Goal: Transaction & Acquisition: Download file/media

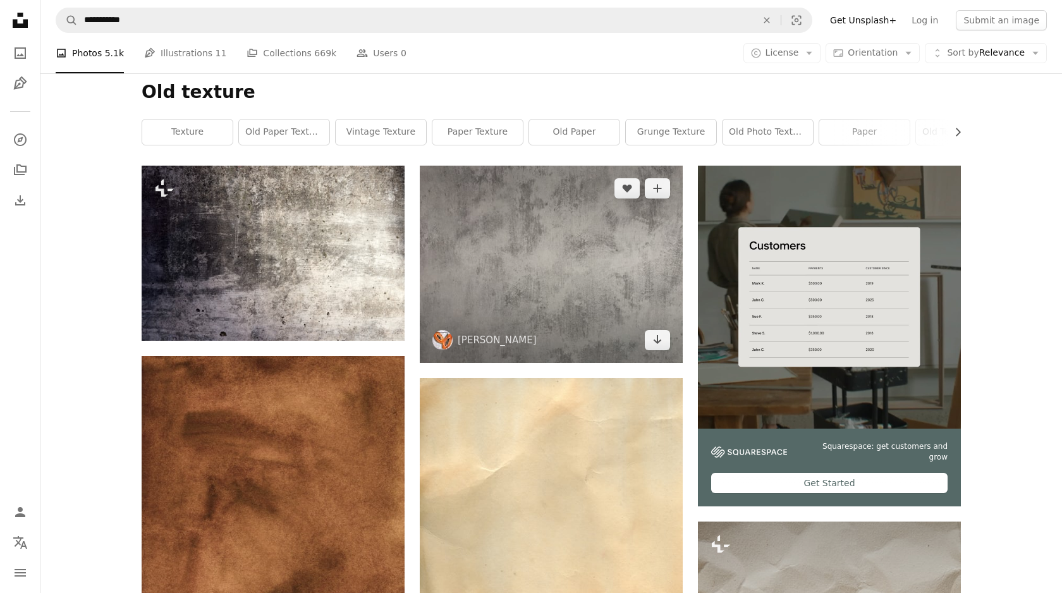
scroll to position [152, 0]
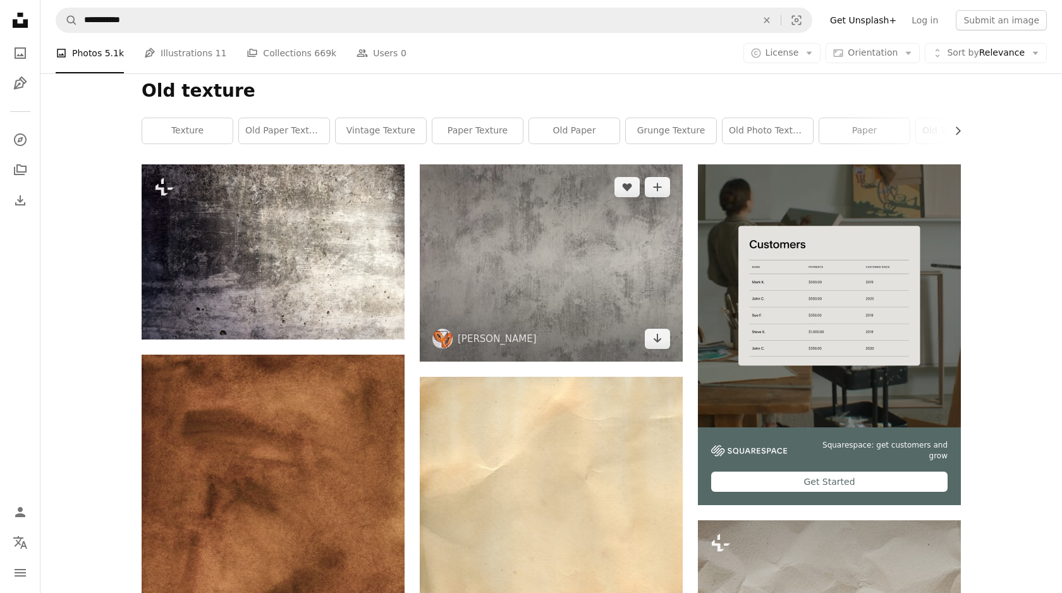
click at [532, 261] on img at bounding box center [551, 262] width 263 height 197
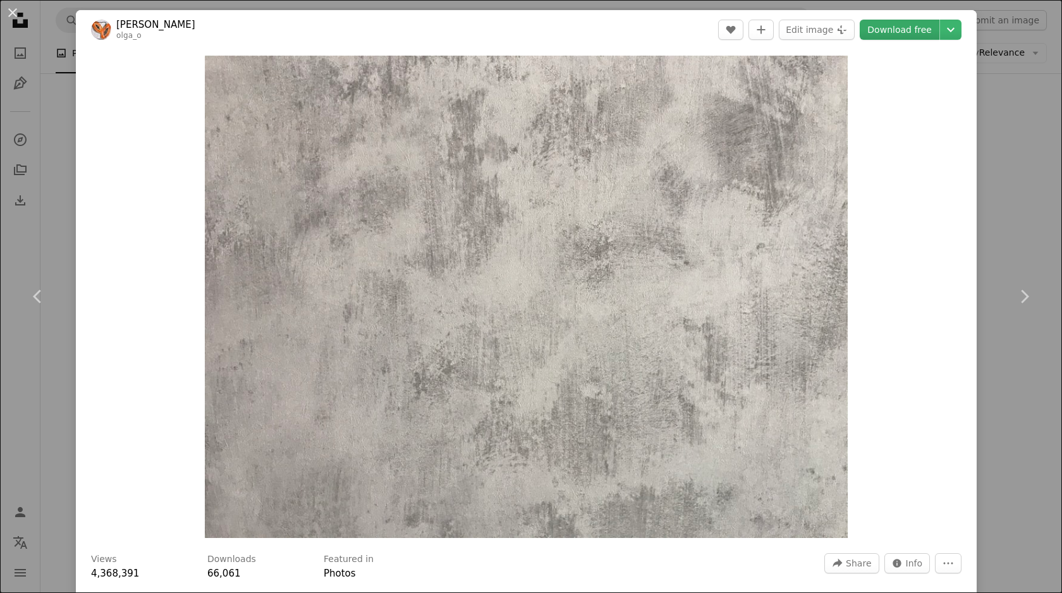
click at [925, 33] on link "Download free" at bounding box center [900, 30] width 80 height 20
